Goal: Use online tool/utility: Utilize a website feature to perform a specific function

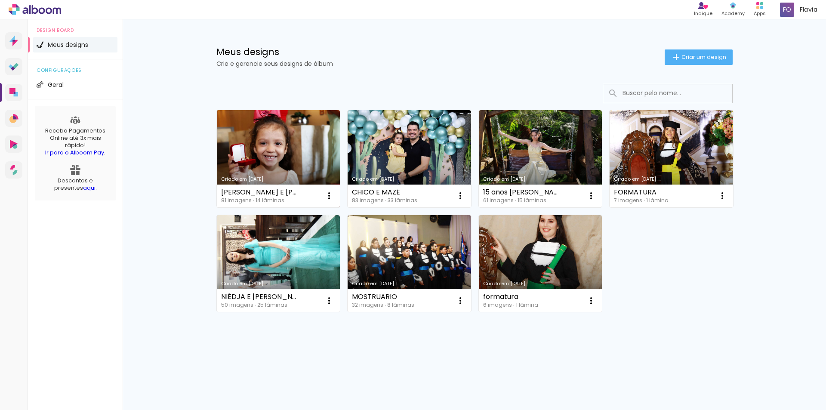
click at [286, 139] on link "Criado em [DATE]" at bounding box center [279, 158] width 124 height 97
